Goal: Transaction & Acquisition: Purchase product/service

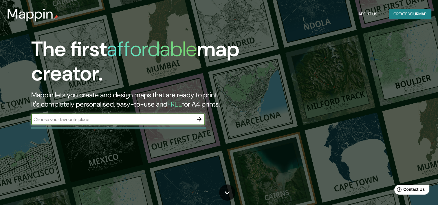
click at [146, 120] on input "text" at bounding box center [112, 119] width 162 height 7
click at [109, 119] on input "text" at bounding box center [112, 119] width 162 height 7
type input "[GEOGRAPHIC_DATA] [GEOGRAPHIC_DATA]"
click at [198, 123] on icon "button" at bounding box center [199, 119] width 7 height 7
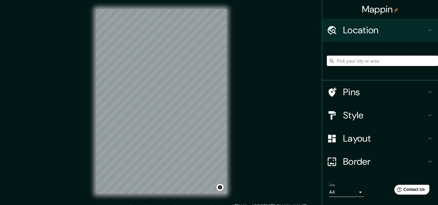
click at [386, 60] on input "Pick your city or area" at bounding box center [382, 61] width 111 height 10
click at [386, 60] on input "[GEOGRAPHIC_DATA]" at bounding box center [382, 61] width 111 height 10
drag, startPoint x: 369, startPoint y: 61, endPoint x: 359, endPoint y: 61, distance: 9.9
click at [359, 61] on input "[GEOGRAPHIC_DATA]" at bounding box center [382, 61] width 111 height 10
drag, startPoint x: 367, startPoint y: 62, endPoint x: 327, endPoint y: 64, distance: 40.0
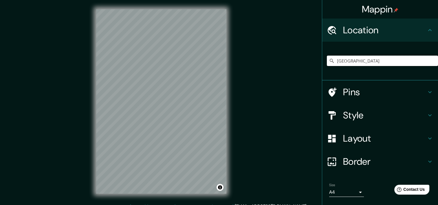
click at [327, 64] on input "[GEOGRAPHIC_DATA]" at bounding box center [382, 61] width 111 height 10
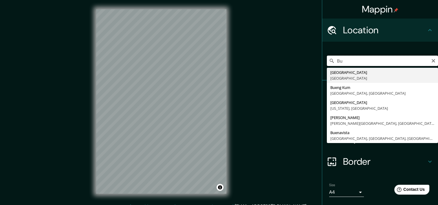
type input "B"
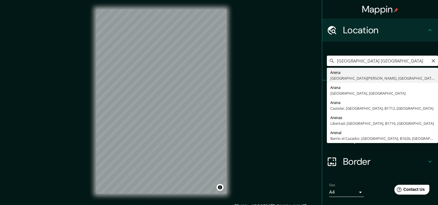
drag, startPoint x: 362, startPoint y: 62, endPoint x: 327, endPoint y: 61, distance: 35.1
click at [327, 61] on div "[GEOGRAPHIC_DATA] [GEOGRAPHIC_DATA] [GEOGRAPHIC_DATA][PERSON_NAME], [GEOGRAPHIC…" at bounding box center [382, 61] width 111 height 10
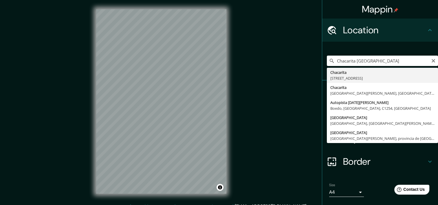
type input "[STREET_ADDRESS]"
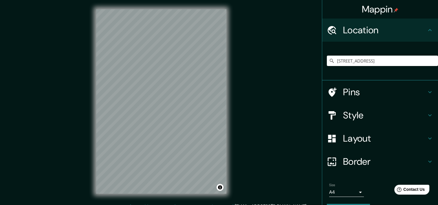
click at [400, 90] on h4 "Pins" at bounding box center [384, 92] width 83 height 12
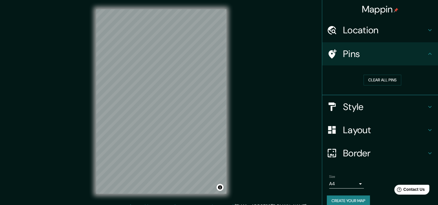
click at [400, 103] on h4 "Style" at bounding box center [384, 107] width 83 height 12
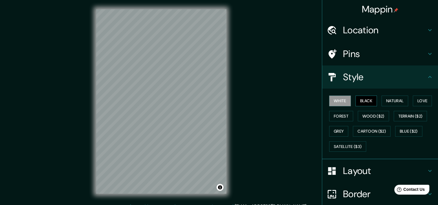
click at [366, 100] on button "Black" at bounding box center [367, 101] width 22 height 11
click at [390, 104] on button "Natural" at bounding box center [395, 101] width 27 height 11
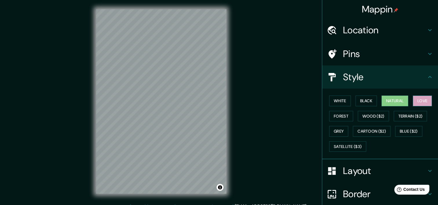
click at [419, 104] on button "Love" at bounding box center [422, 101] width 19 height 11
click at [337, 114] on button "Forest" at bounding box center [341, 116] width 24 height 11
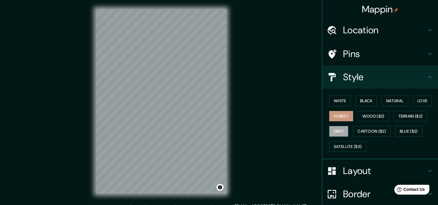
click at [339, 134] on button "Grey" at bounding box center [338, 131] width 19 height 11
click at [373, 132] on button "Cartoon ($2)" at bounding box center [372, 131] width 38 height 11
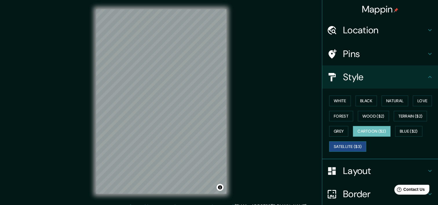
click at [348, 146] on button "Satellite ($3)" at bounding box center [347, 146] width 37 height 11
click at [334, 131] on button "Grey" at bounding box center [338, 131] width 19 height 11
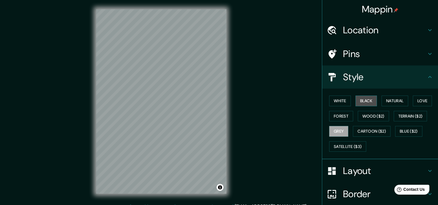
click at [370, 102] on button "Black" at bounding box center [367, 101] width 22 height 11
click at [344, 102] on button "White" at bounding box center [340, 101] width 22 height 11
click at [364, 101] on button "Black" at bounding box center [367, 101] width 22 height 11
click at [355, 166] on h4 "Layout" at bounding box center [384, 171] width 83 height 12
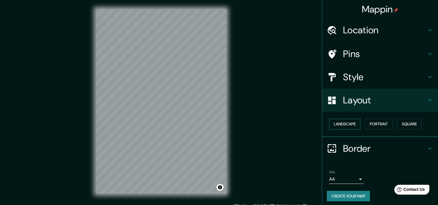
click at [352, 124] on button "Landscape" at bounding box center [344, 124] width 31 height 11
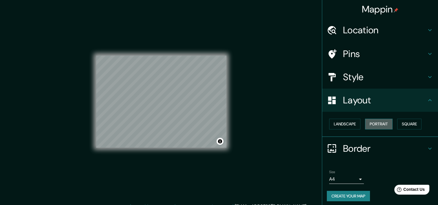
click at [376, 123] on button "Portrait" at bounding box center [379, 124] width 28 height 11
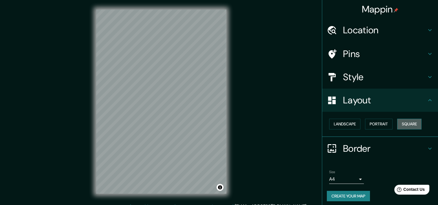
click at [409, 123] on button "Square" at bounding box center [409, 124] width 24 height 11
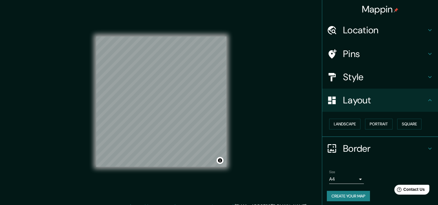
click at [355, 145] on h4 "Border" at bounding box center [384, 149] width 83 height 12
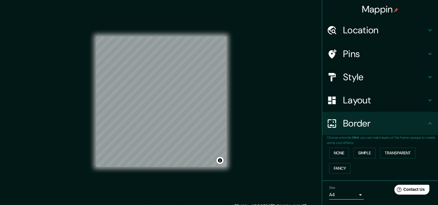
click at [359, 56] on h4 "Pins" at bounding box center [384, 54] width 83 height 12
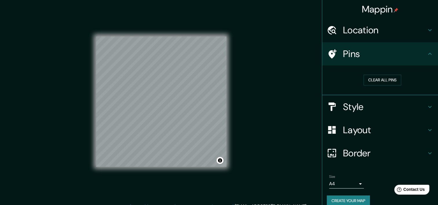
click at [364, 108] on h4 "Style" at bounding box center [384, 107] width 83 height 12
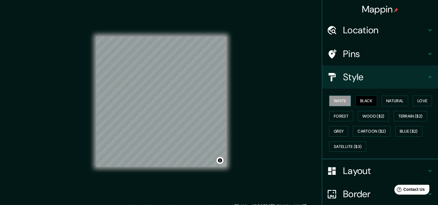
click at [337, 96] on button "White" at bounding box center [340, 101] width 22 height 11
click at [351, 118] on div "White Black Natural Love Forest Wood ($2) Terrain ($2) Grey Cartoon ($2) Blue (…" at bounding box center [382, 123] width 111 height 61
click at [381, 114] on button "Wood ($2)" at bounding box center [373, 116] width 31 height 11
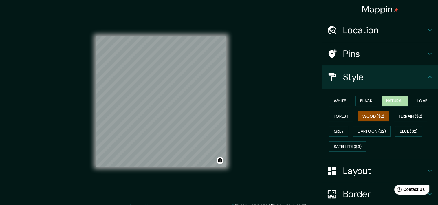
click at [382, 104] on button "Natural" at bounding box center [395, 101] width 27 height 11
click at [419, 106] on div "White Black Natural Love Forest Wood ($2) Terrain ($2) Grey Cartoon ($2) Blue (…" at bounding box center [382, 123] width 111 height 61
click at [417, 103] on button "Love" at bounding box center [422, 101] width 19 height 11
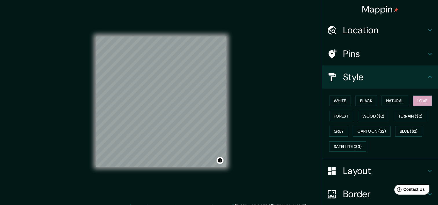
click at [353, 111] on div "White Black Natural Love Forest Wood ($2) Terrain ($2) Grey Cartoon ($2) Blue (…" at bounding box center [382, 123] width 111 height 61
click at [358, 114] on button "Wood ($2)" at bounding box center [373, 116] width 31 height 11
